Goal: Information Seeking & Learning: Learn about a topic

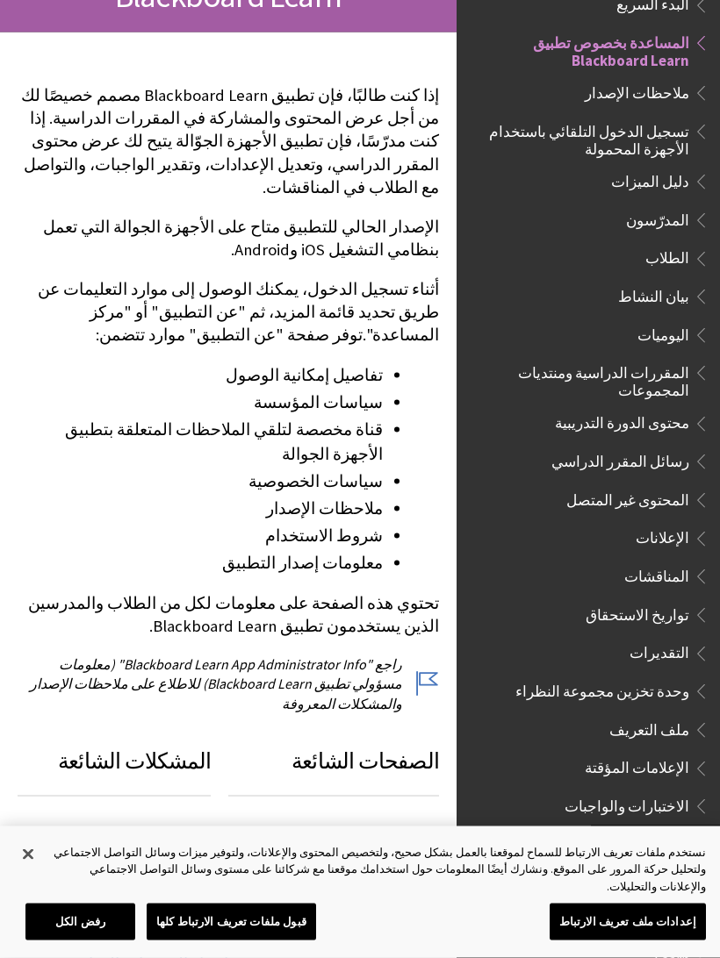
scroll to position [274, 0]
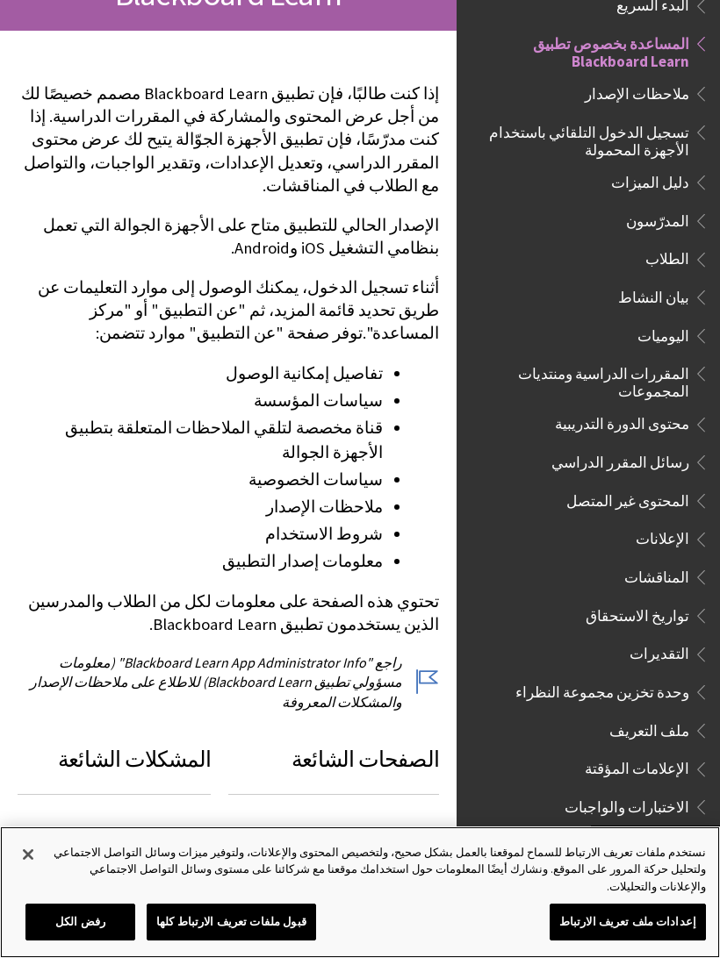
click at [45, 874] on button "إغلاق" at bounding box center [28, 855] width 39 height 39
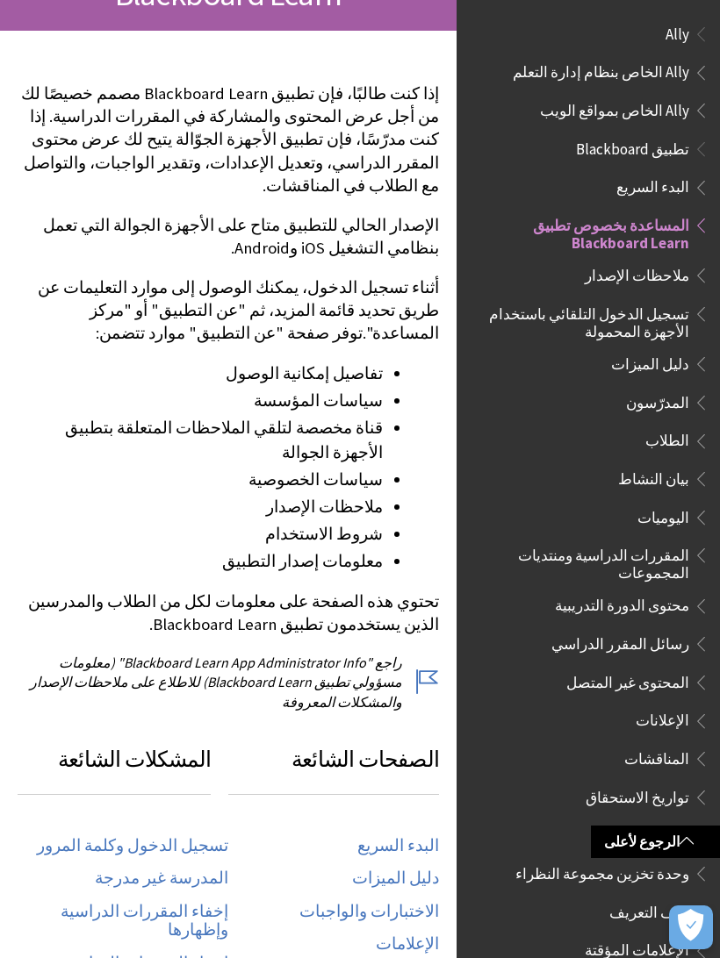
scroll to position [0, 0]
click at [663, 52] on li "Ally Ally الخاص بنظام إدارة التعلم Ally الخاص بمواقع الويب" at bounding box center [588, 72] width 242 height 106
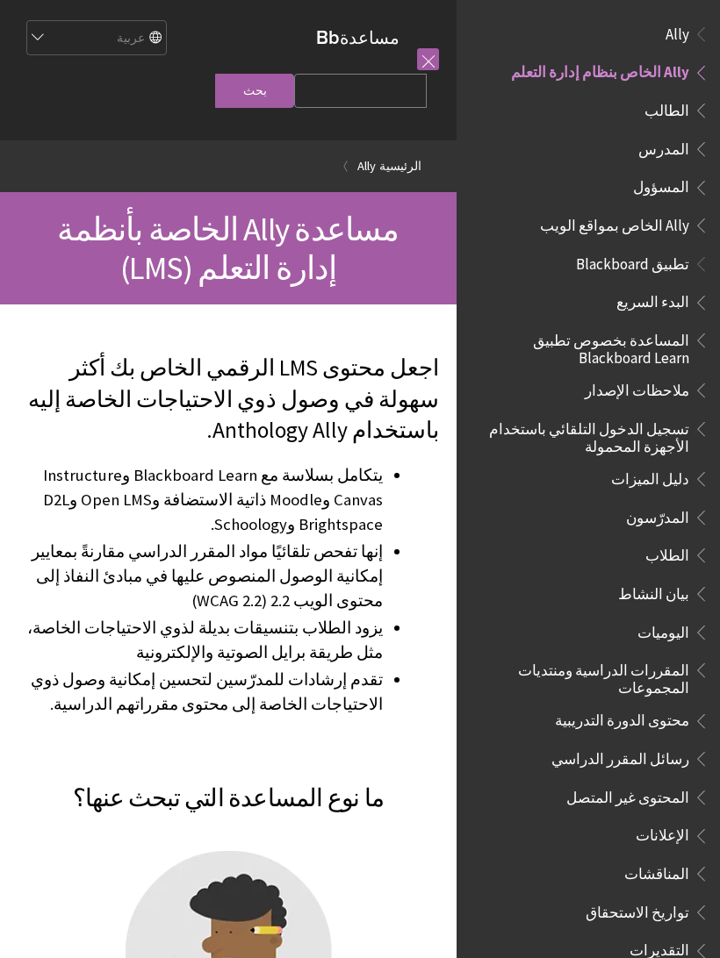
scroll to position [31, 0]
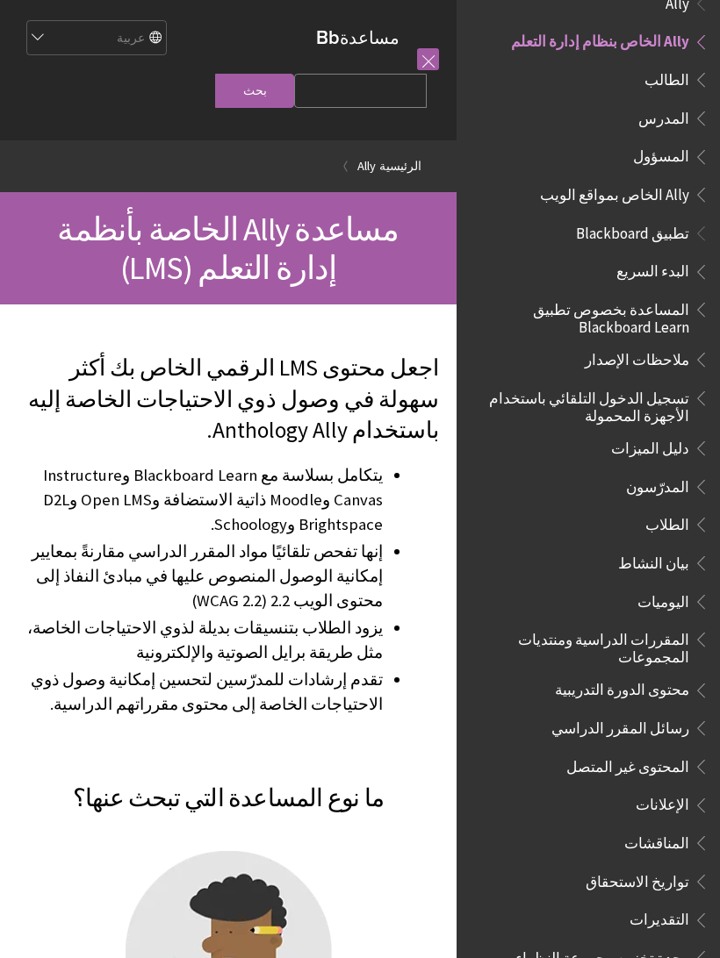
click at [685, 97] on ul "الطالب المدرس المسؤول" at bounding box center [592, 118] width 233 height 106
click at [660, 79] on span "الطالب" at bounding box center [666, 77] width 45 height 24
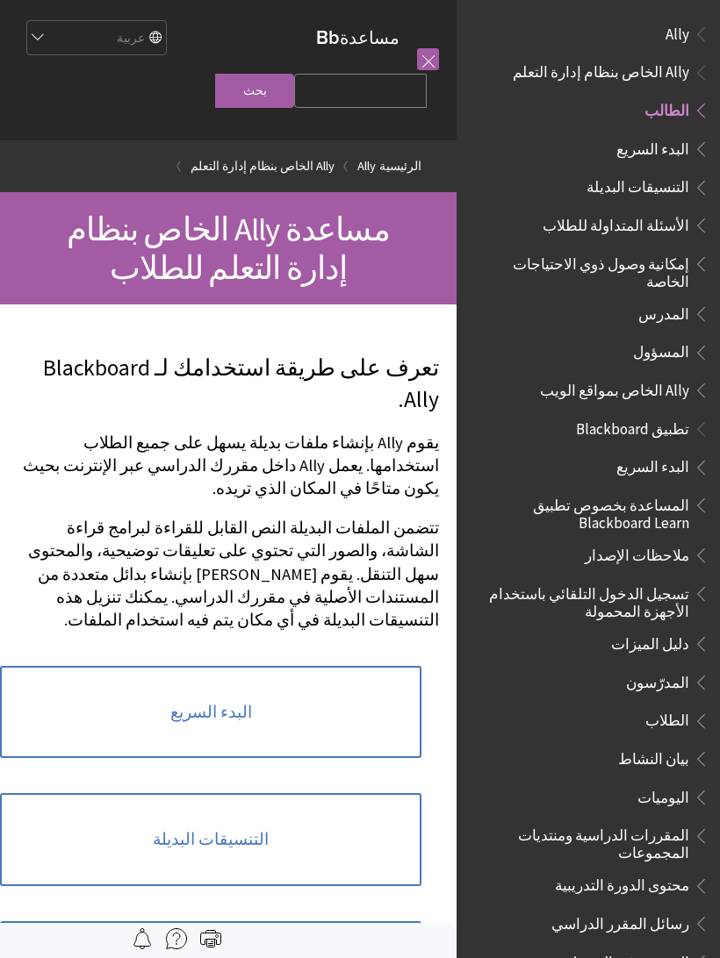
scroll to position [68, 0]
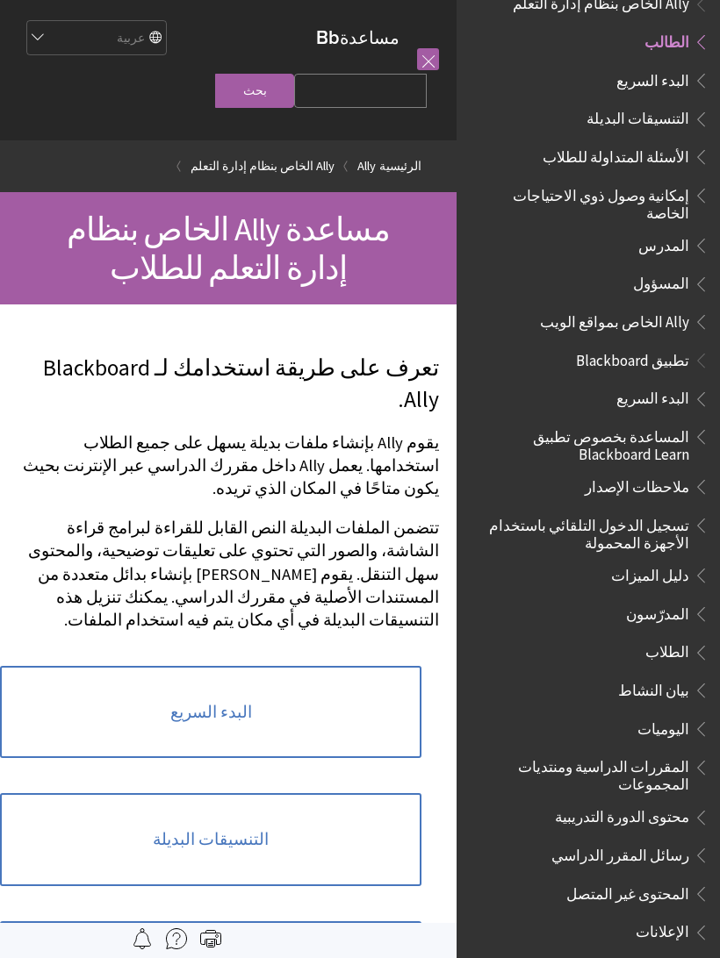
click at [676, 83] on span "البدء السريع" at bounding box center [652, 78] width 73 height 24
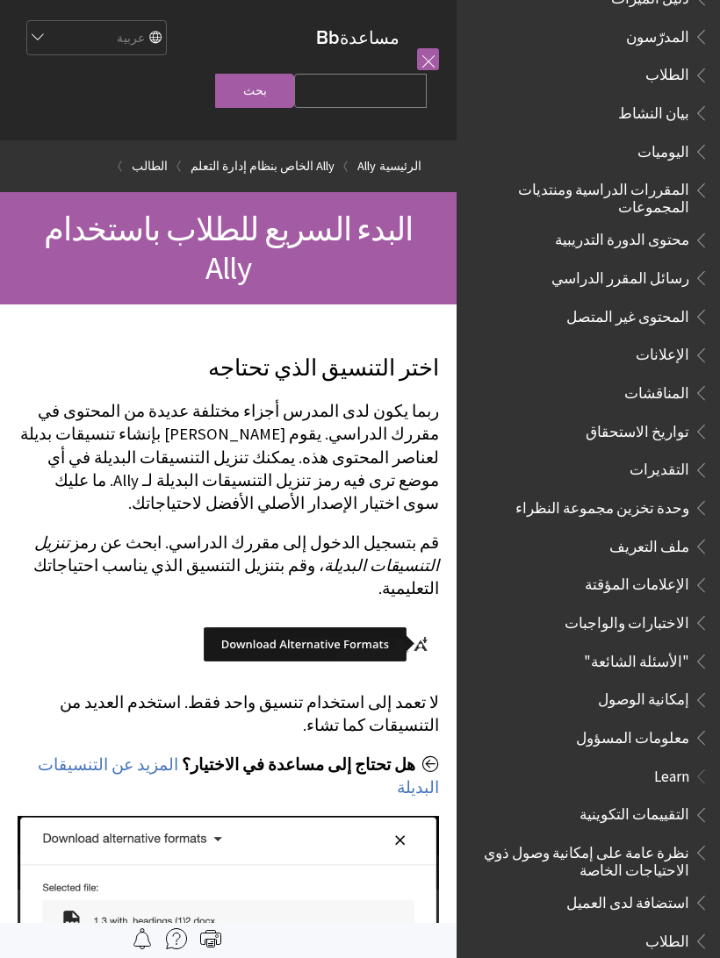
scroll to position [650, 0]
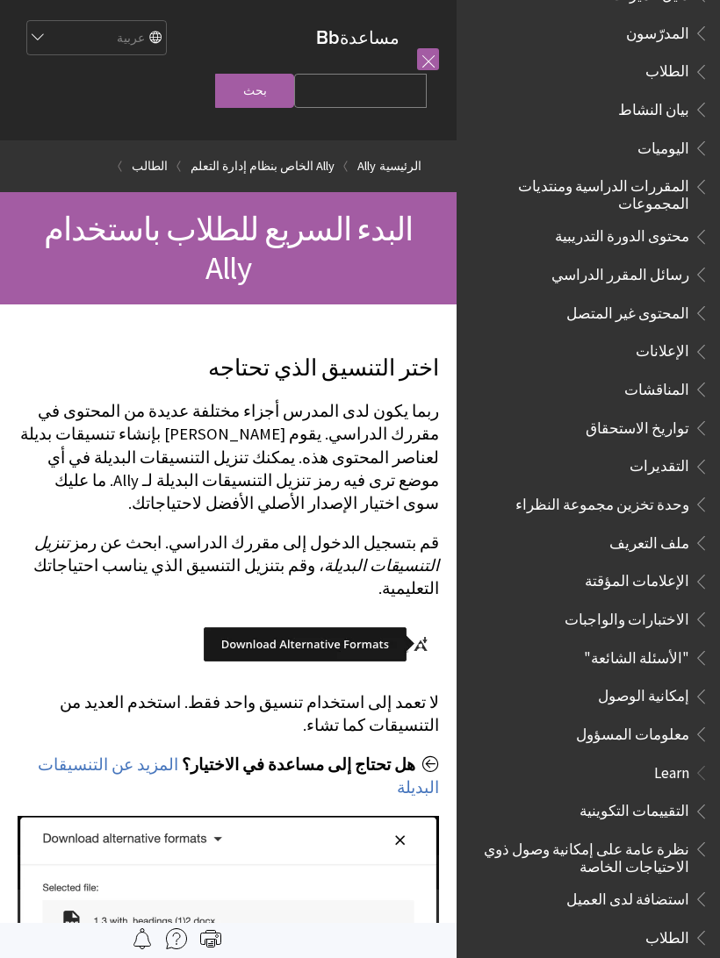
click at [426, 60] on link at bounding box center [428, 59] width 22 height 22
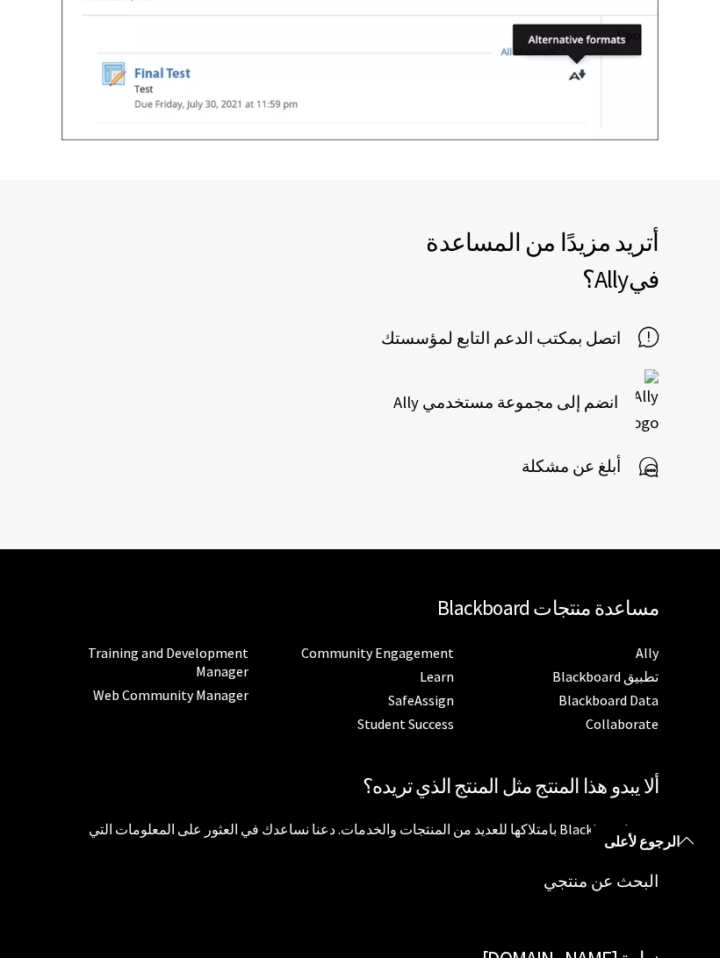
scroll to position [2957, 0]
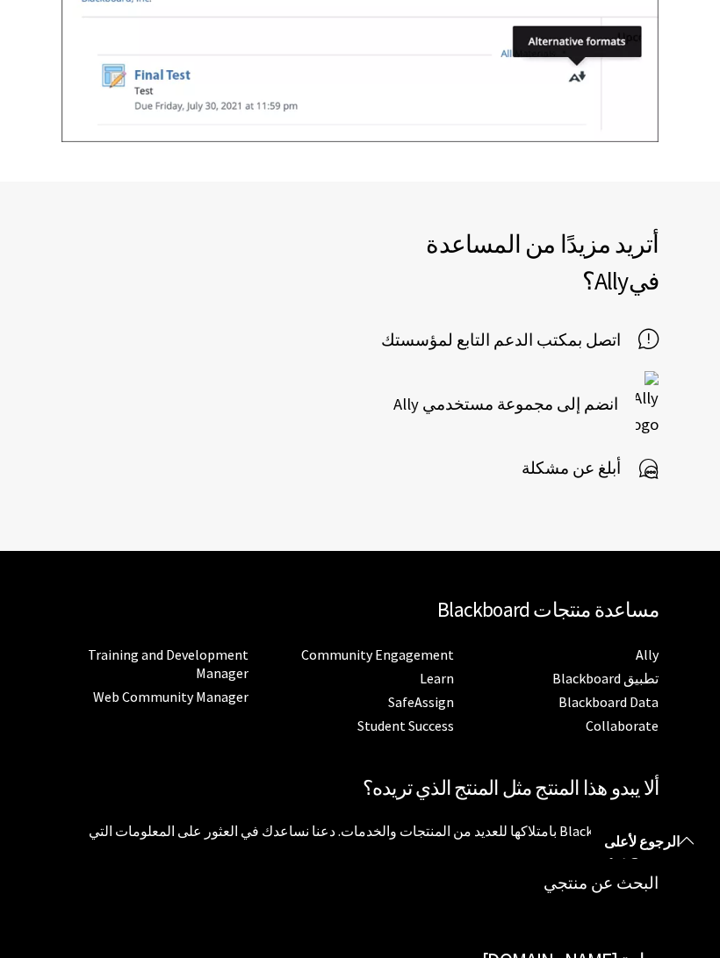
click at [581, 456] on span "أبلغ عن مشكلة" at bounding box center [579, 469] width 117 height 26
click at [596, 456] on span "أبلغ عن مشكلة" at bounding box center [579, 469] width 117 height 26
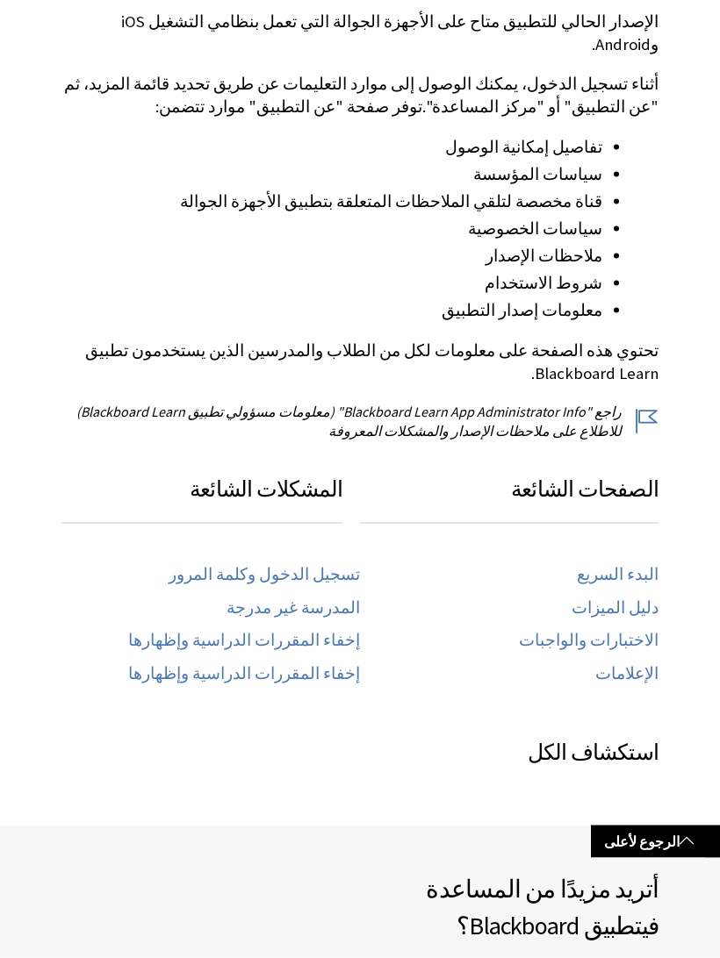
scroll to position [485, 0]
click at [339, 564] on link "تسجيل الدخول وكلمة المرور" at bounding box center [264, 574] width 191 height 20
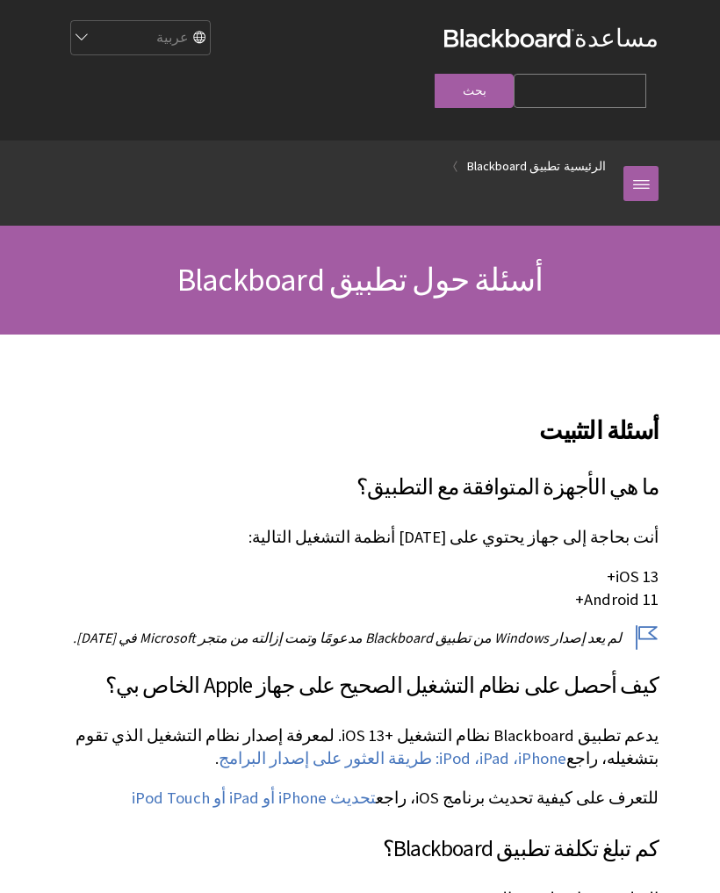
click at [210, 41] on select "English عربية Català Cymraeg Deutsch Español Suomi Français עברית Italiano 日本語 …" at bounding box center [139, 38] width 140 height 35
select select "/Blackboard_App/FAQs"
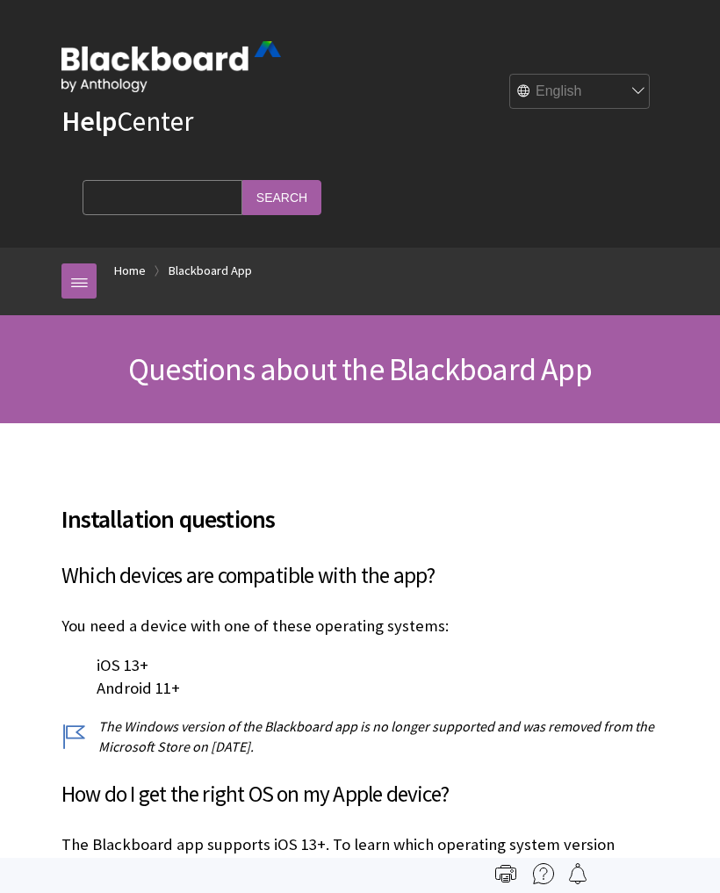
scroll to position [974, 0]
